Goal: Information Seeking & Learning: Learn about a topic

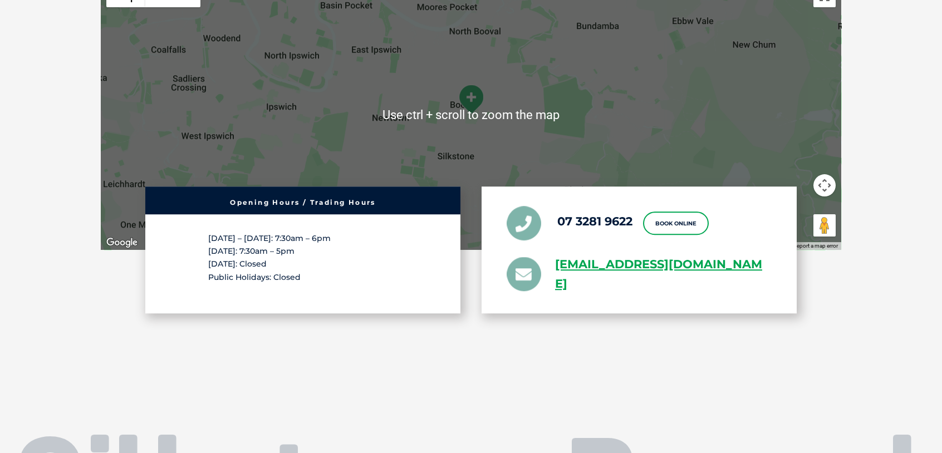
scroll to position [2671, 0]
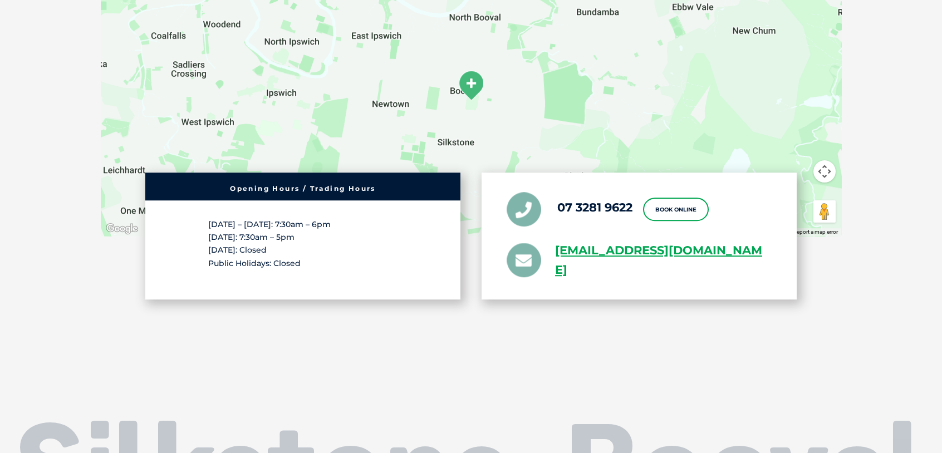
drag, startPoint x: 605, startPoint y: 208, endPoint x: 563, endPoint y: 220, distance: 43.5
click at [563, 220] on li "07 3281 9622" at bounding box center [569, 209] width 126 height 35
drag, startPoint x: 597, startPoint y: 205, endPoint x: 583, endPoint y: 236, distance: 34.4
click at [583, 236] on ul "07 3281 9622 Book Online greencross.silkstone@greencrossvet.com.au" at bounding box center [638, 236] width 265 height 88
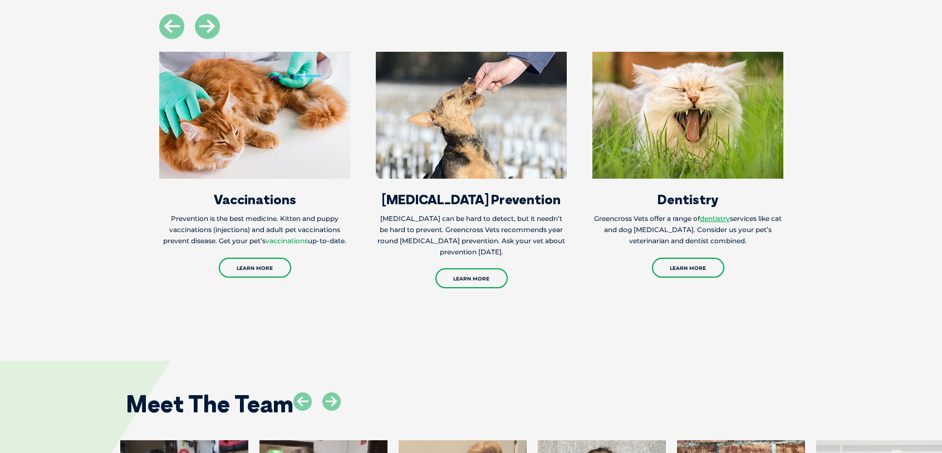
scroll to position [1057, 0]
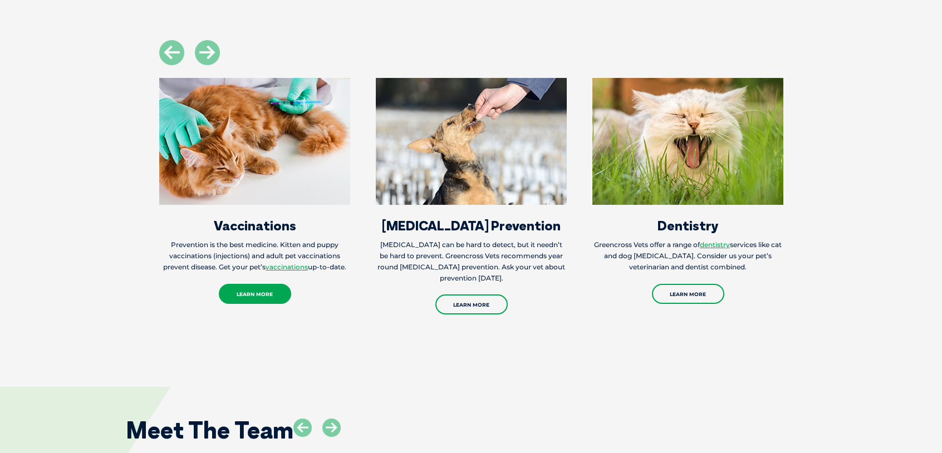
click at [249, 293] on link "Learn More" at bounding box center [255, 294] width 72 height 20
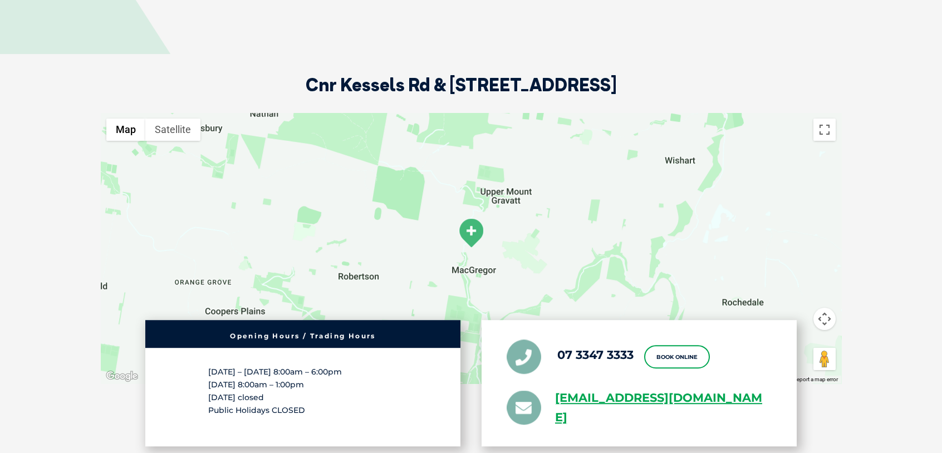
scroll to position [1836, 0]
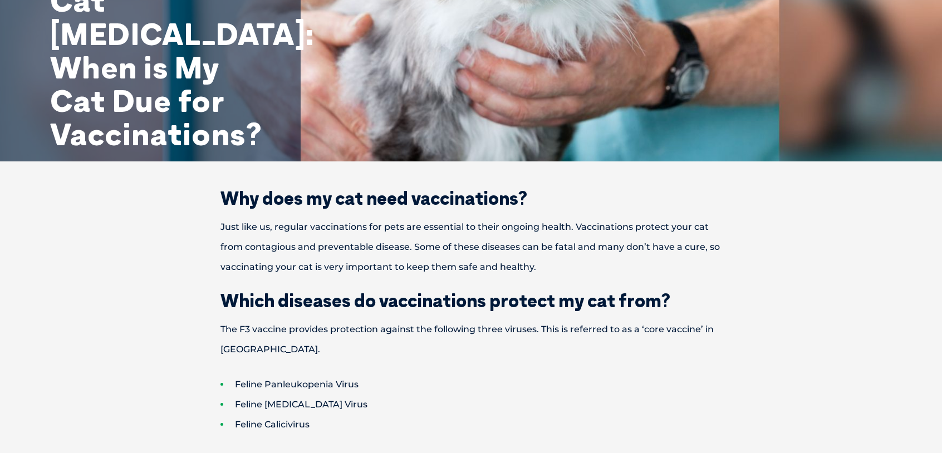
scroll to position [111, 0]
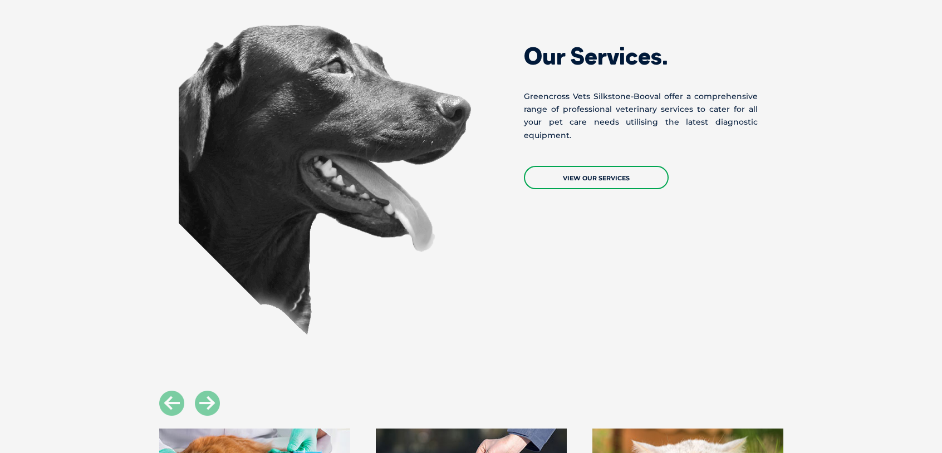
scroll to position [1502, 0]
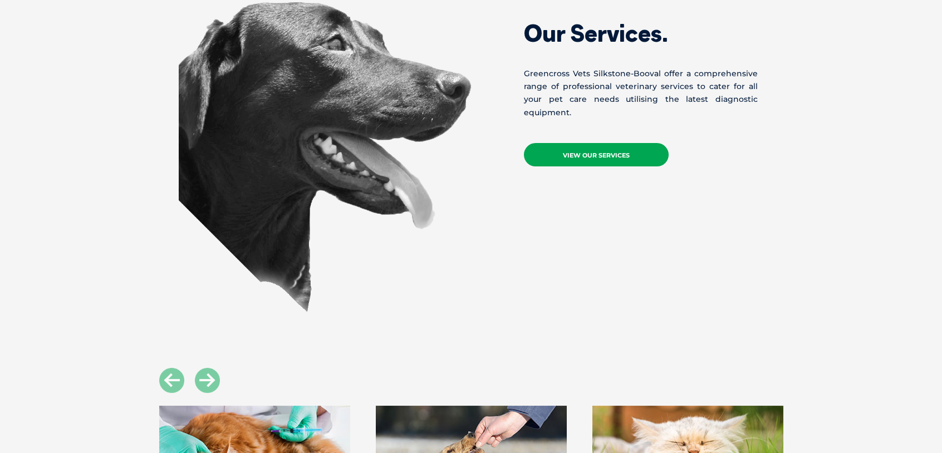
click at [571, 155] on link "View Our Services" at bounding box center [596, 154] width 145 height 23
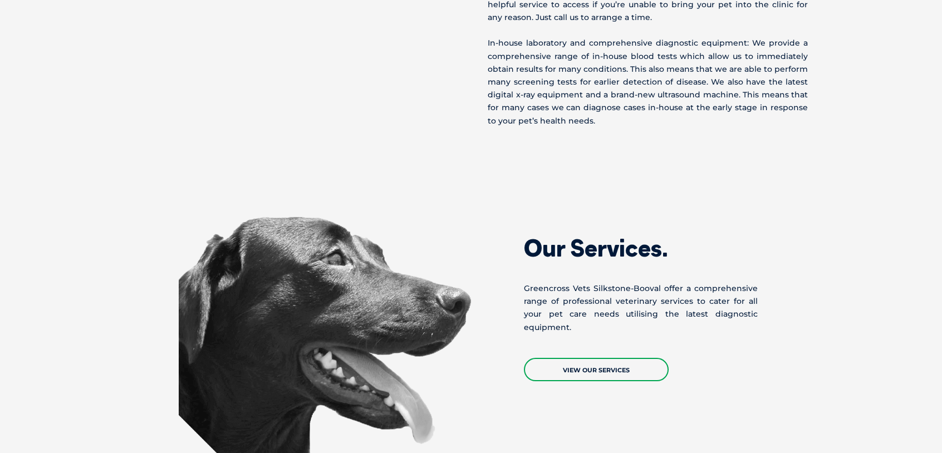
scroll to position [1219, 0]
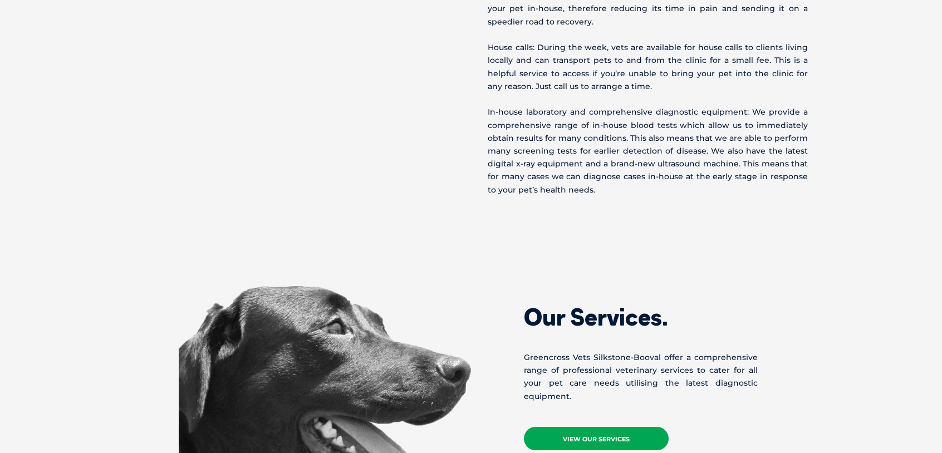
click at [604, 431] on link "View Our Services" at bounding box center [596, 438] width 145 height 23
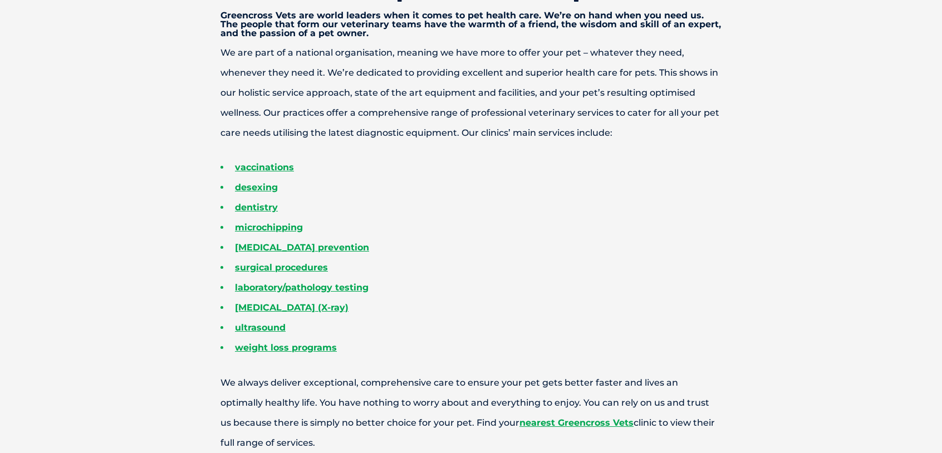
scroll to position [390, 0]
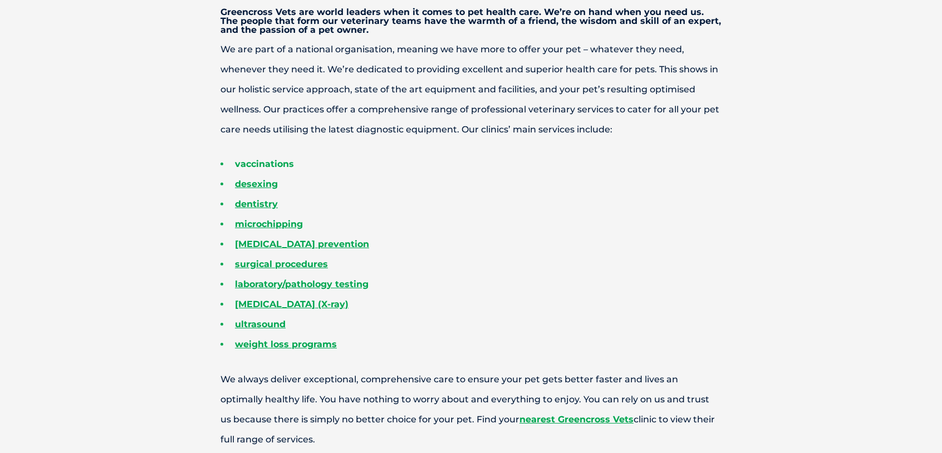
click at [274, 166] on link "vaccinations" at bounding box center [264, 164] width 59 height 11
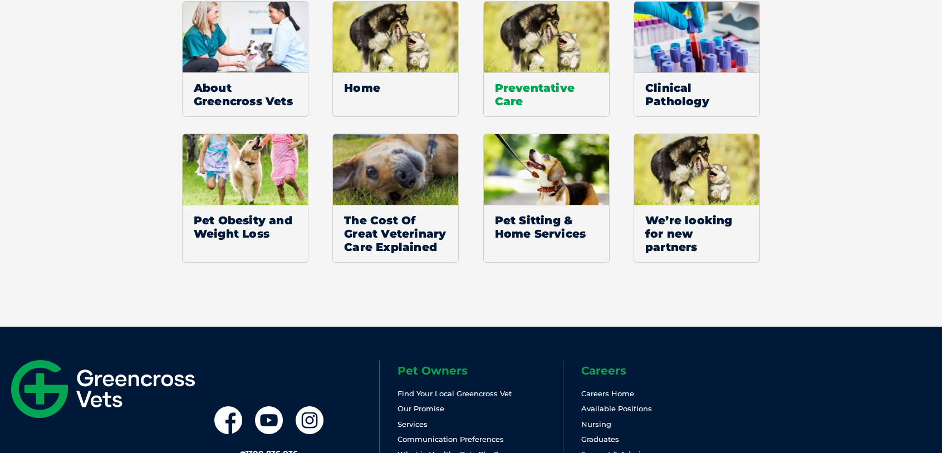
scroll to position [946, 0]
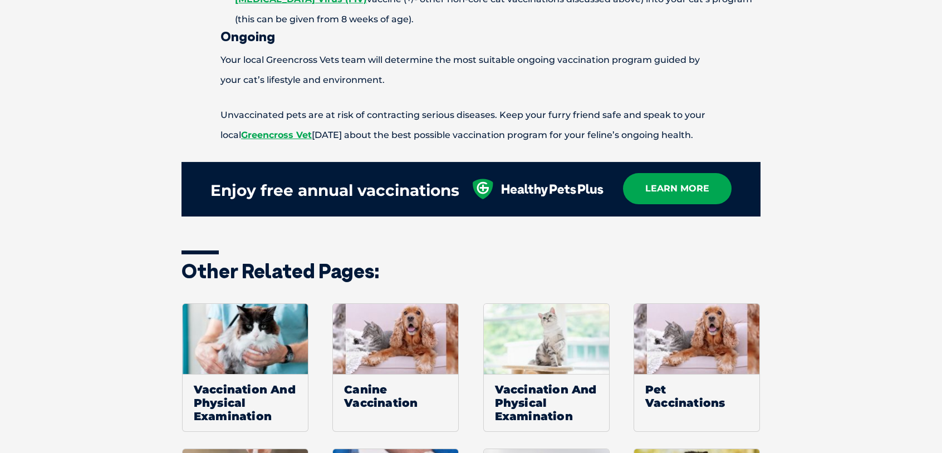
scroll to position [1336, 0]
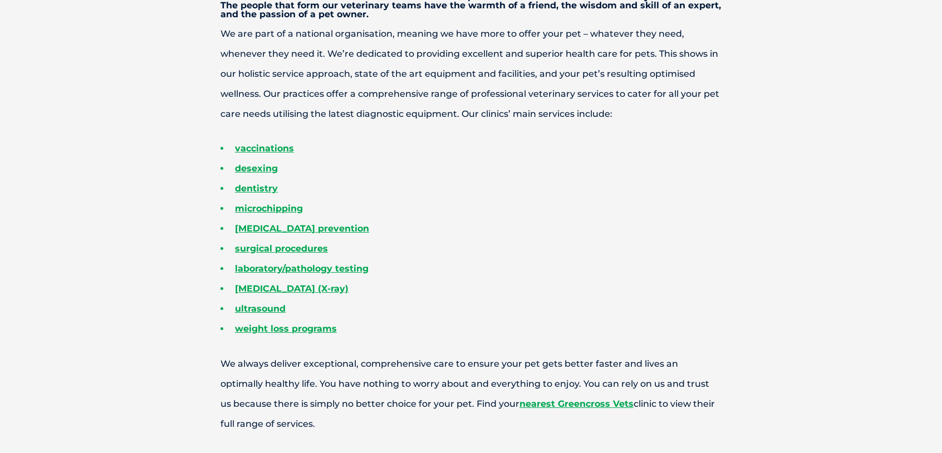
scroll to position [390, 0]
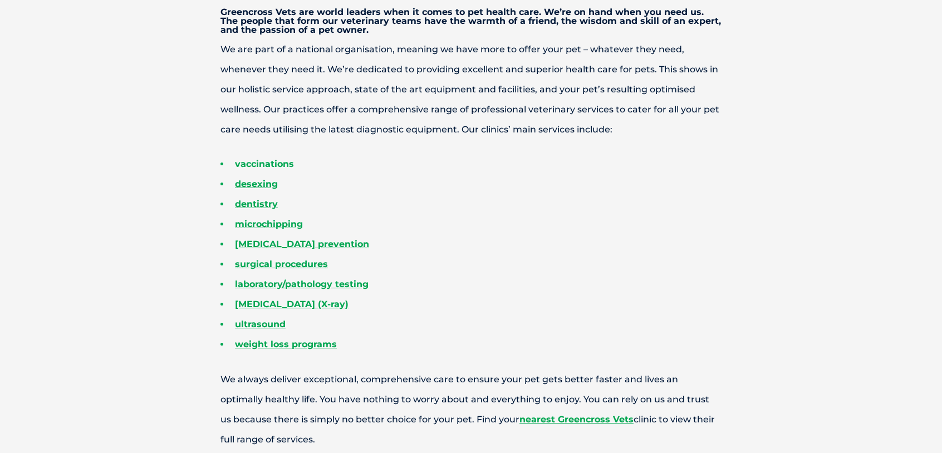
click at [283, 165] on link "vaccinations" at bounding box center [264, 164] width 59 height 11
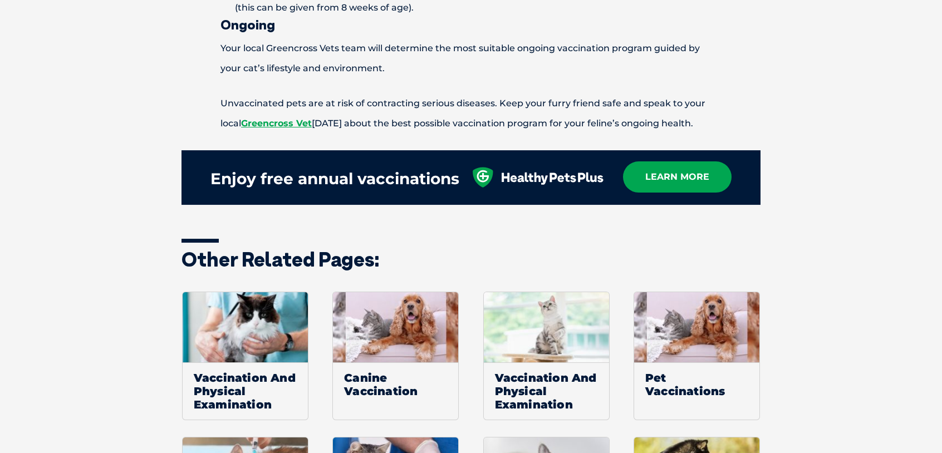
scroll to position [1336, 0]
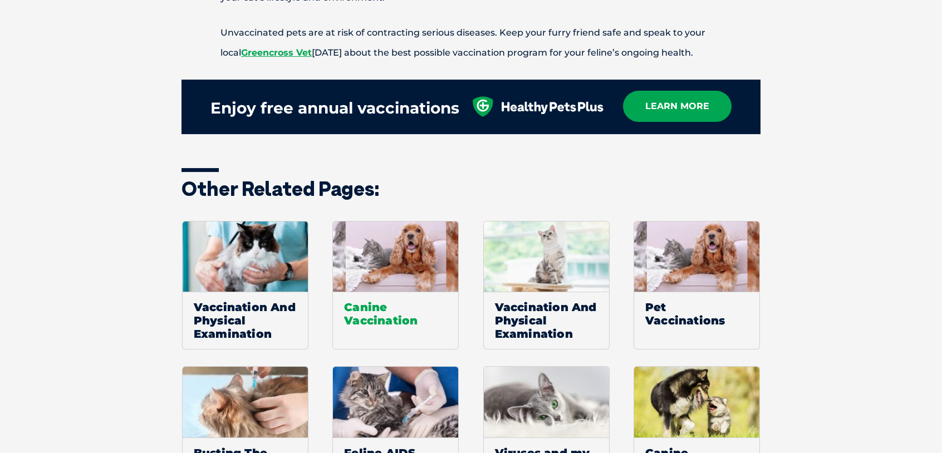
click at [375, 292] on span "Canine Vaccination" at bounding box center [395, 314] width 125 height 44
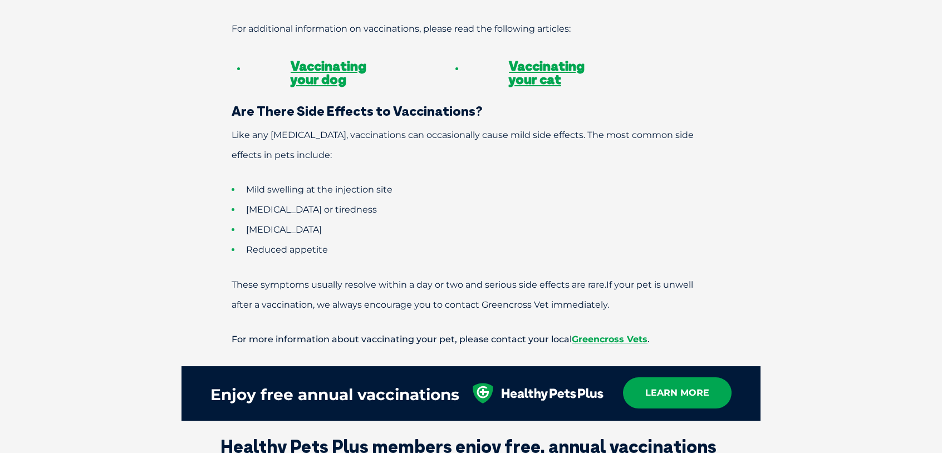
scroll to position [1057, 0]
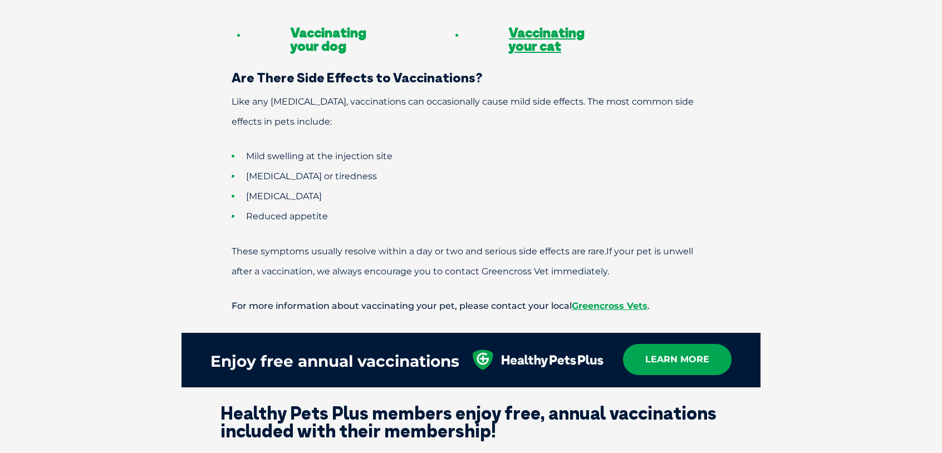
click at [308, 25] on link "Vaccinating your dog" at bounding box center [328, 39] width 76 height 30
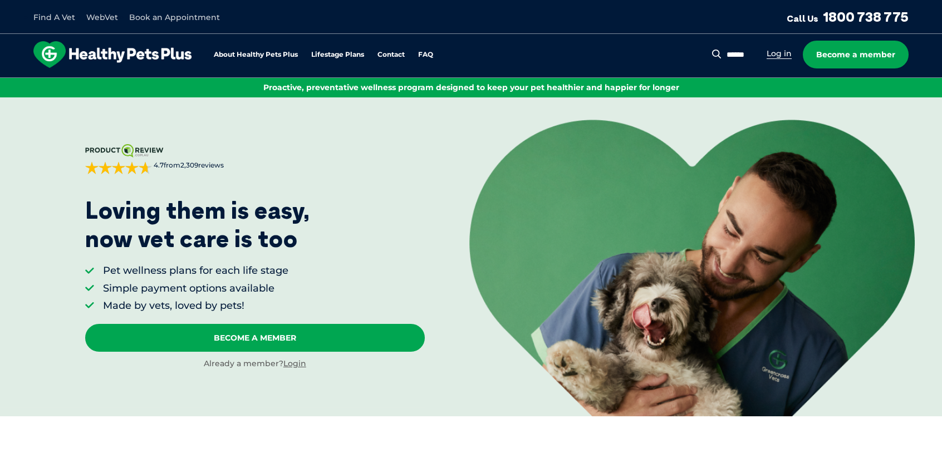
click at [786, 52] on link "Log in" at bounding box center [778, 53] width 25 height 11
click at [269, 53] on link "About Healthy Pets Plus" at bounding box center [256, 54] width 84 height 7
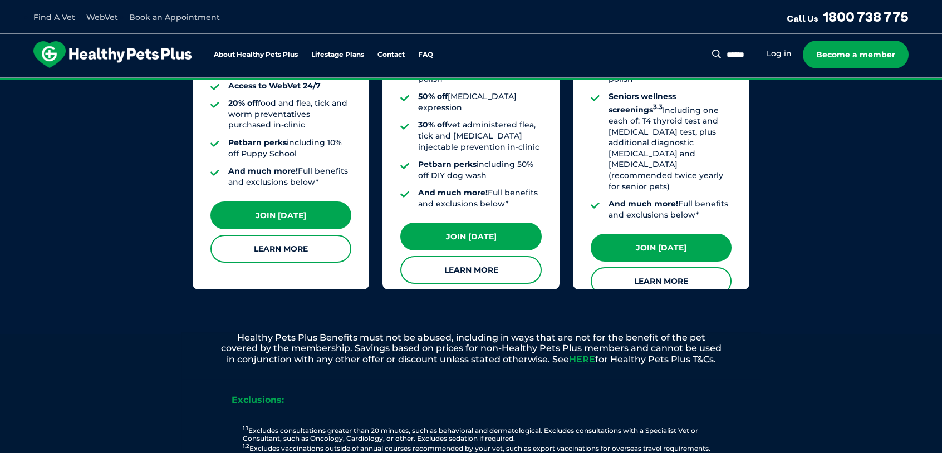
scroll to position [1121, 0]
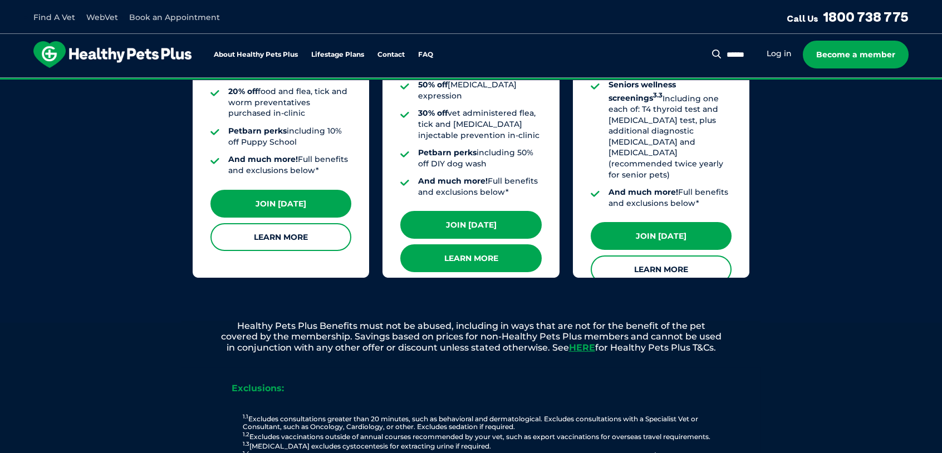
click at [470, 244] on link "Learn More" at bounding box center [470, 258] width 141 height 28
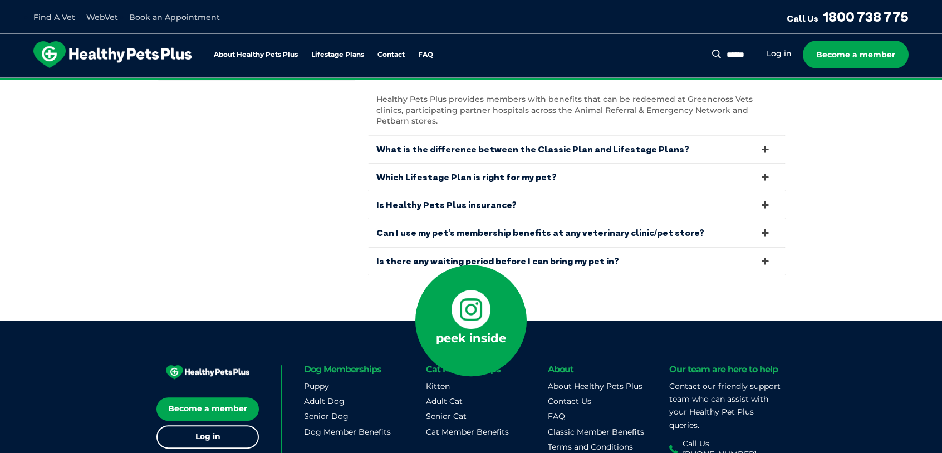
scroll to position [3928, 0]
